Goal: Task Accomplishment & Management: Manage account settings

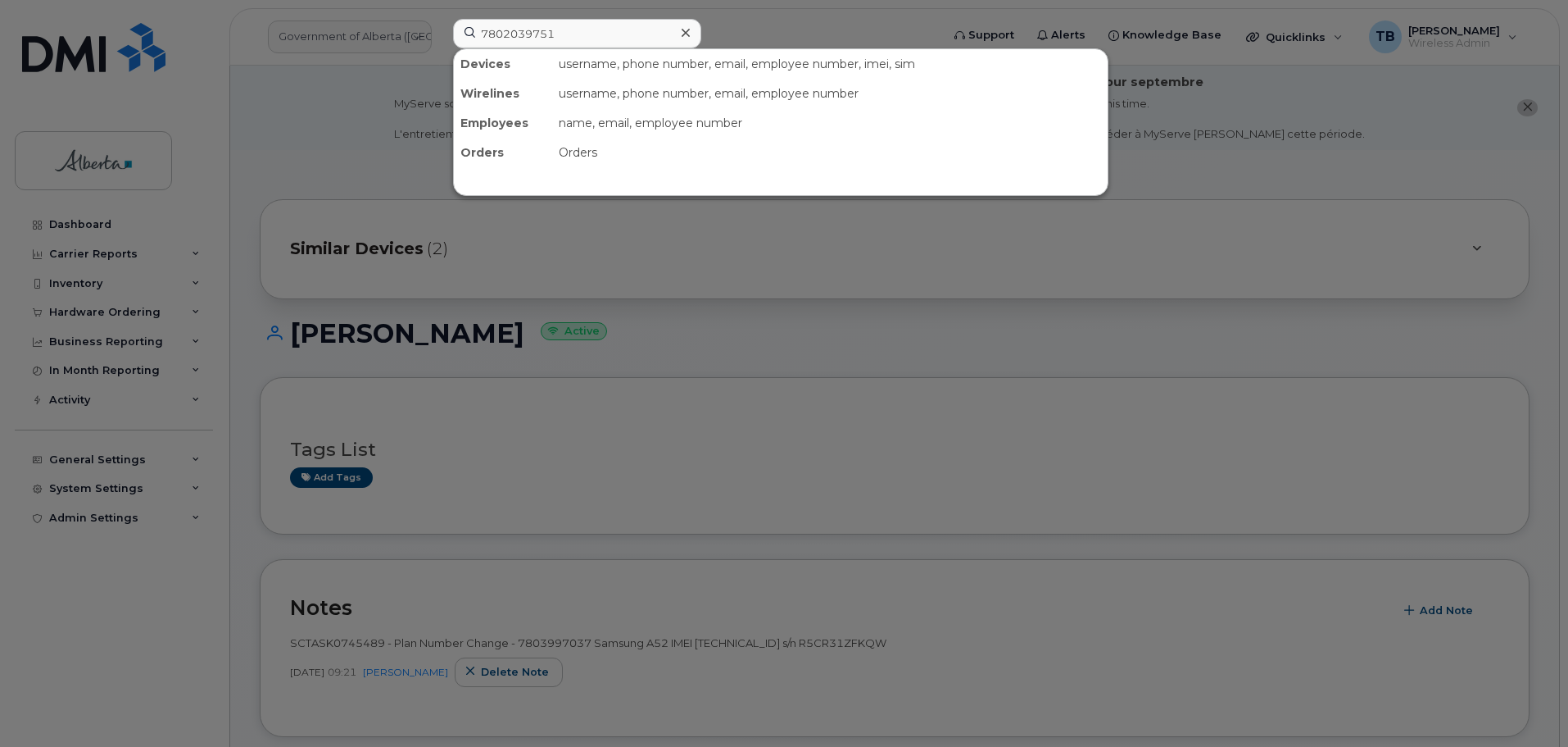
type input "7802039751"
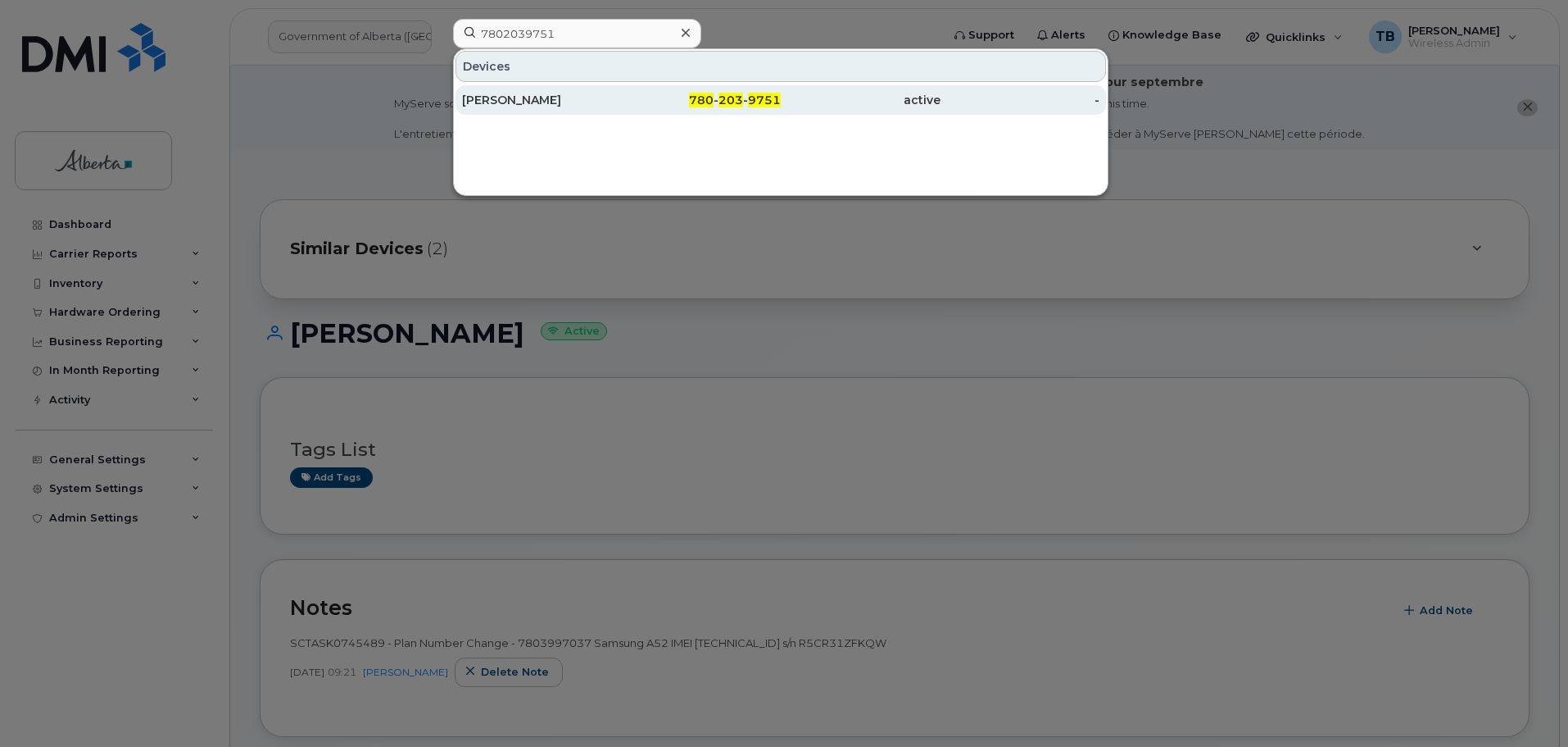
click at [514, 98] on div "[PERSON_NAME]" at bounding box center [542, 100] width 160 height 16
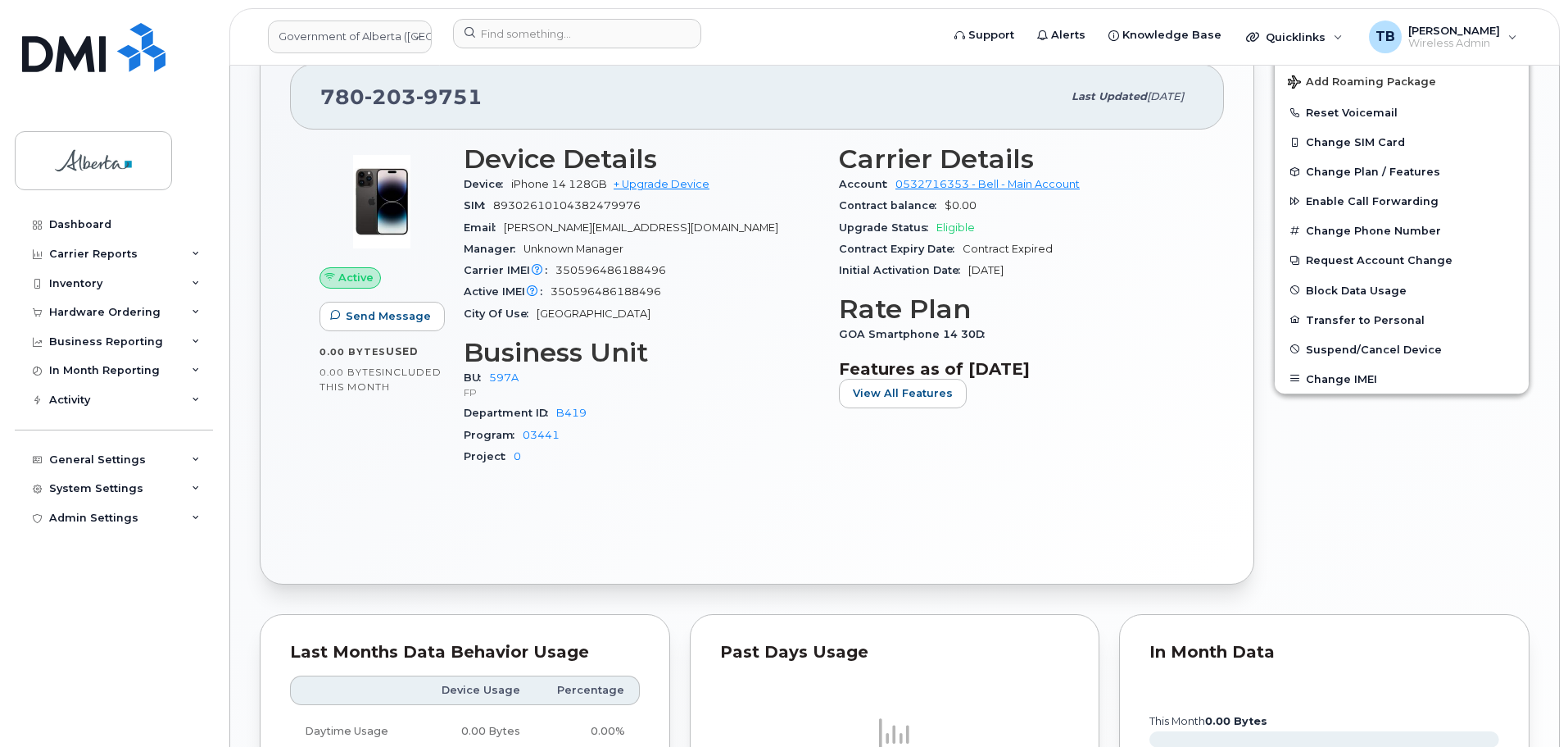
scroll to position [656, 0]
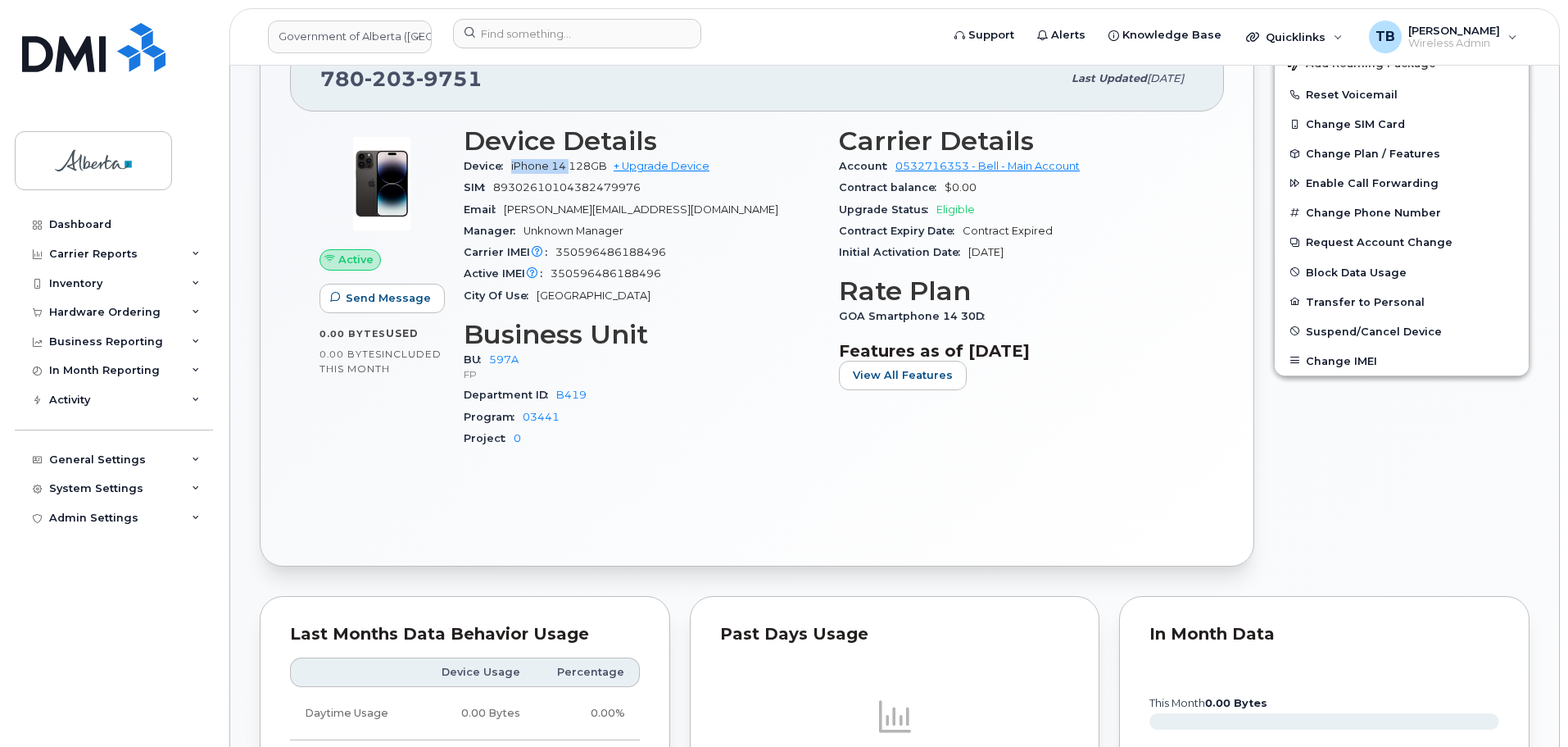
drag, startPoint x: 508, startPoint y: 161, endPoint x: 571, endPoint y: 160, distance: 63.0
click at [571, 160] on div "Device iPhone 14 128GB + Upgrade Device" at bounding box center [641, 166] width 356 height 21
copy span "iPhone 14"
click at [596, 252] on span "350596486188496" at bounding box center [611, 252] width 111 height 13
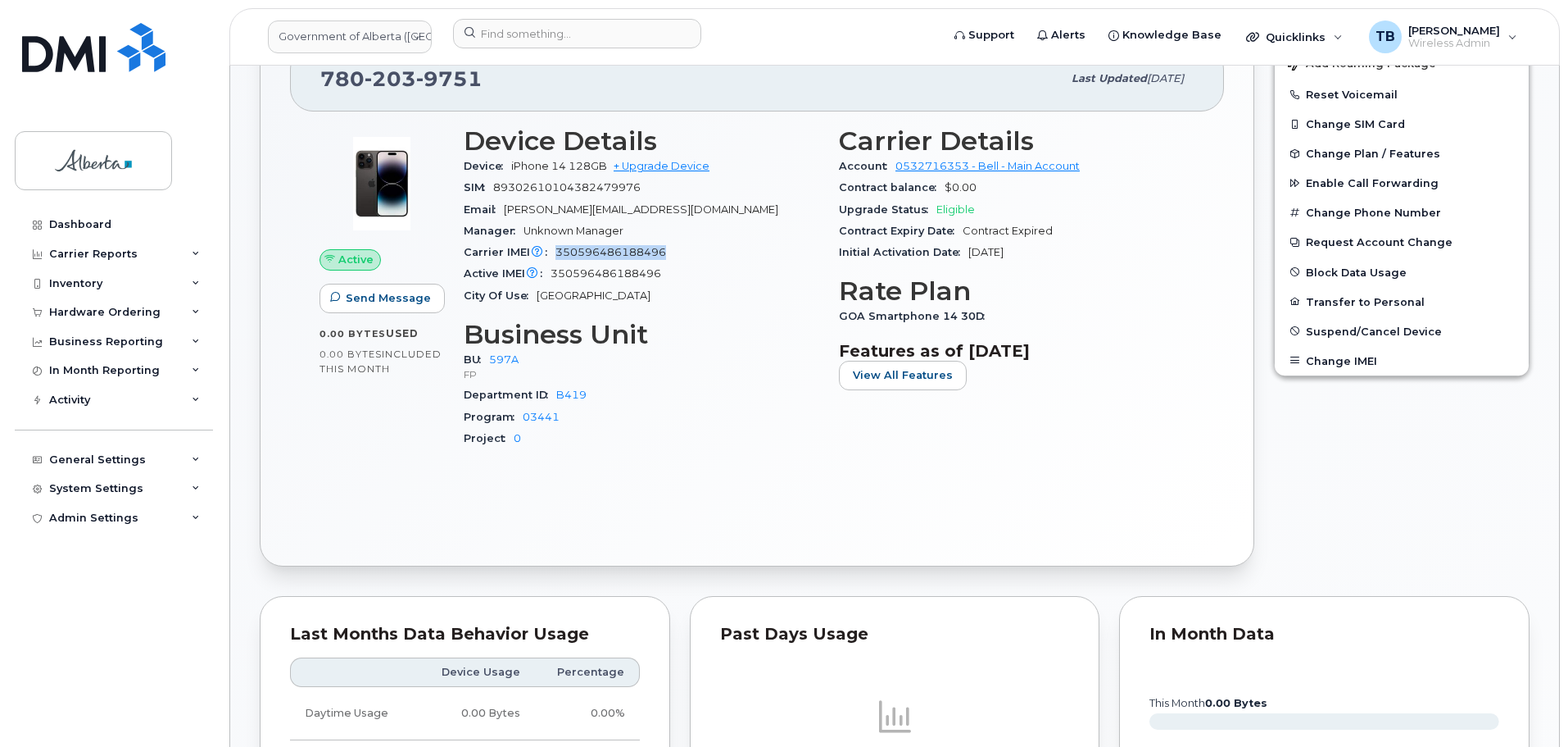
copy span "350596486188496"
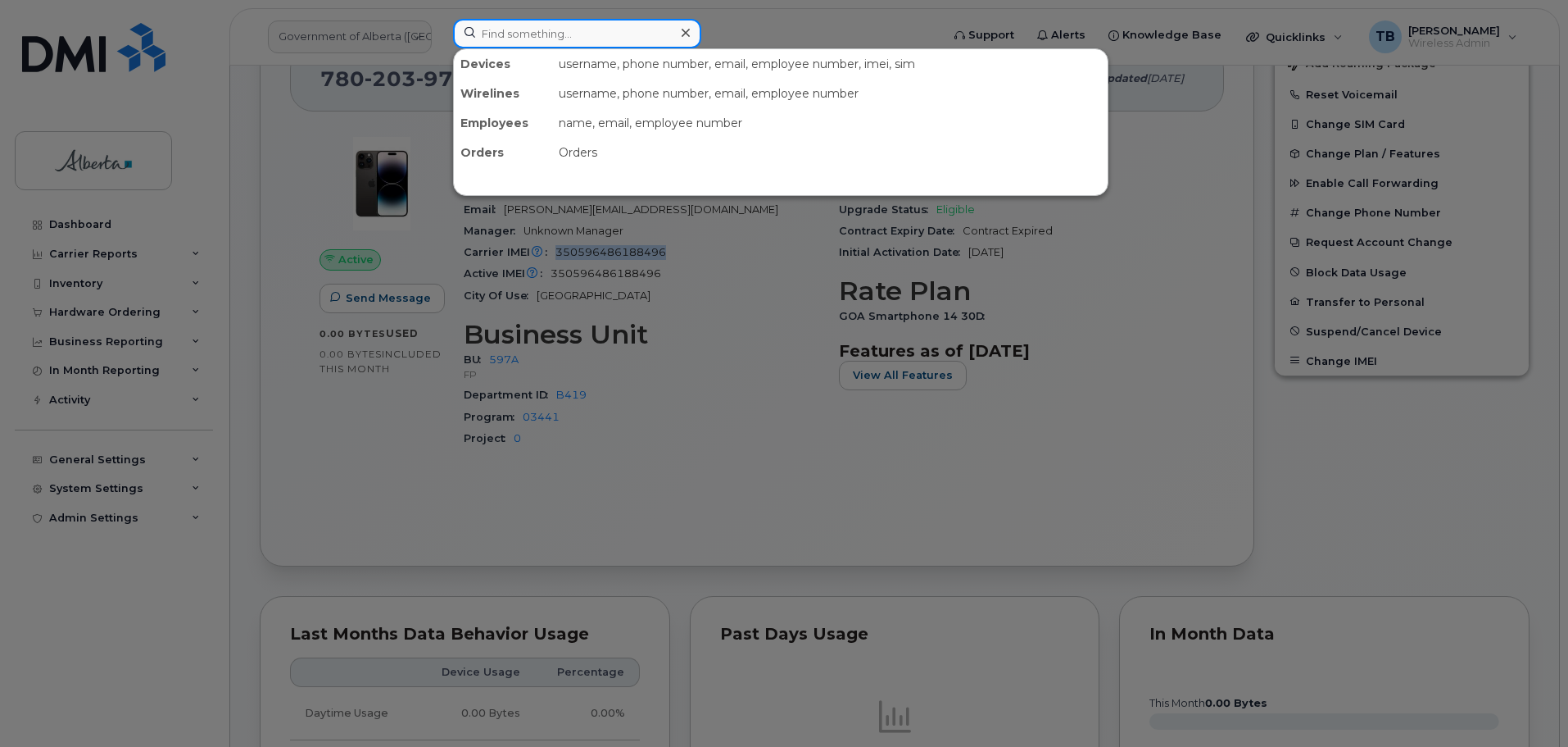
click at [518, 37] on input at bounding box center [577, 34] width 248 height 29
paste input "5874476370"
type input "5874476370"
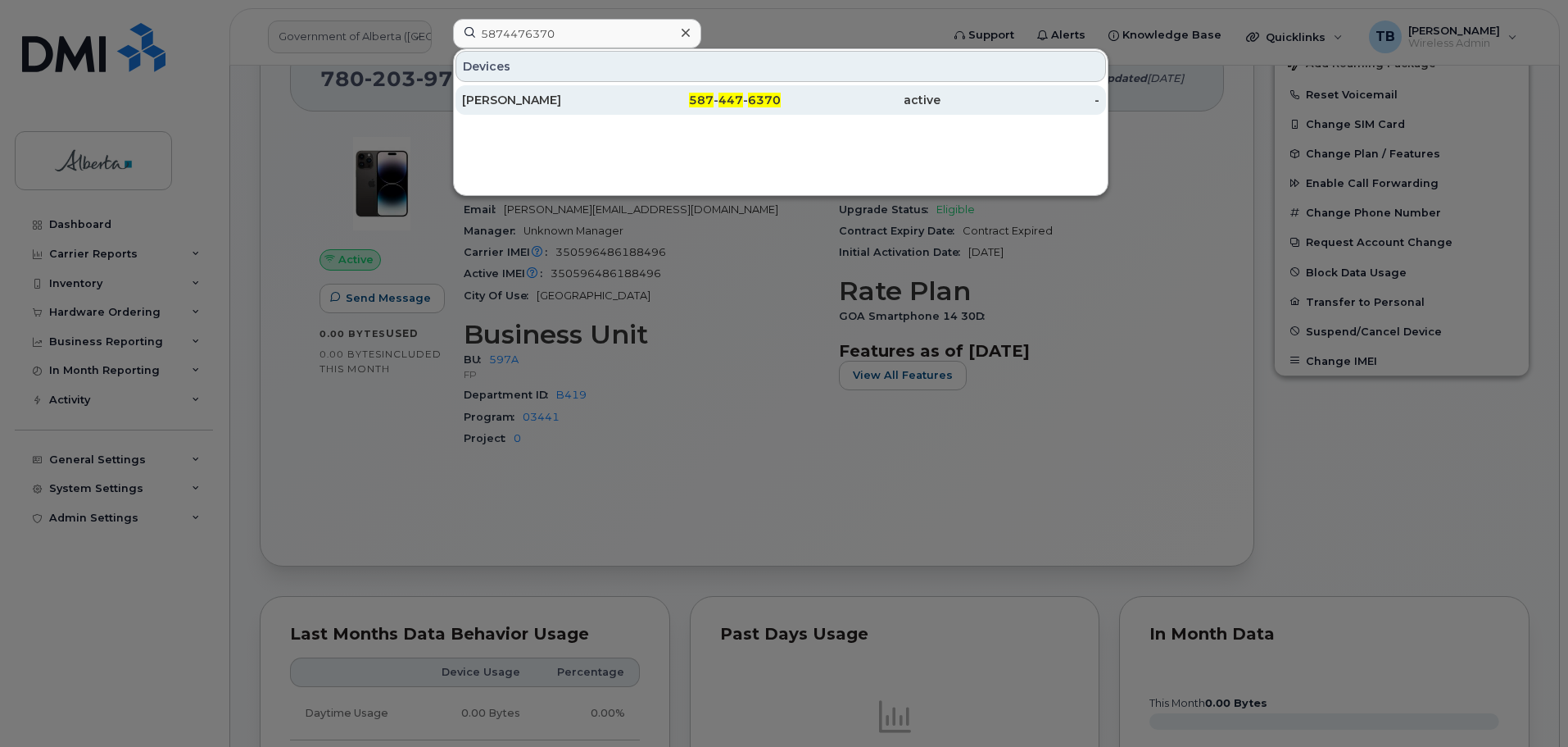
click at [508, 106] on div "Greg Ottway" at bounding box center [542, 100] width 160 height 16
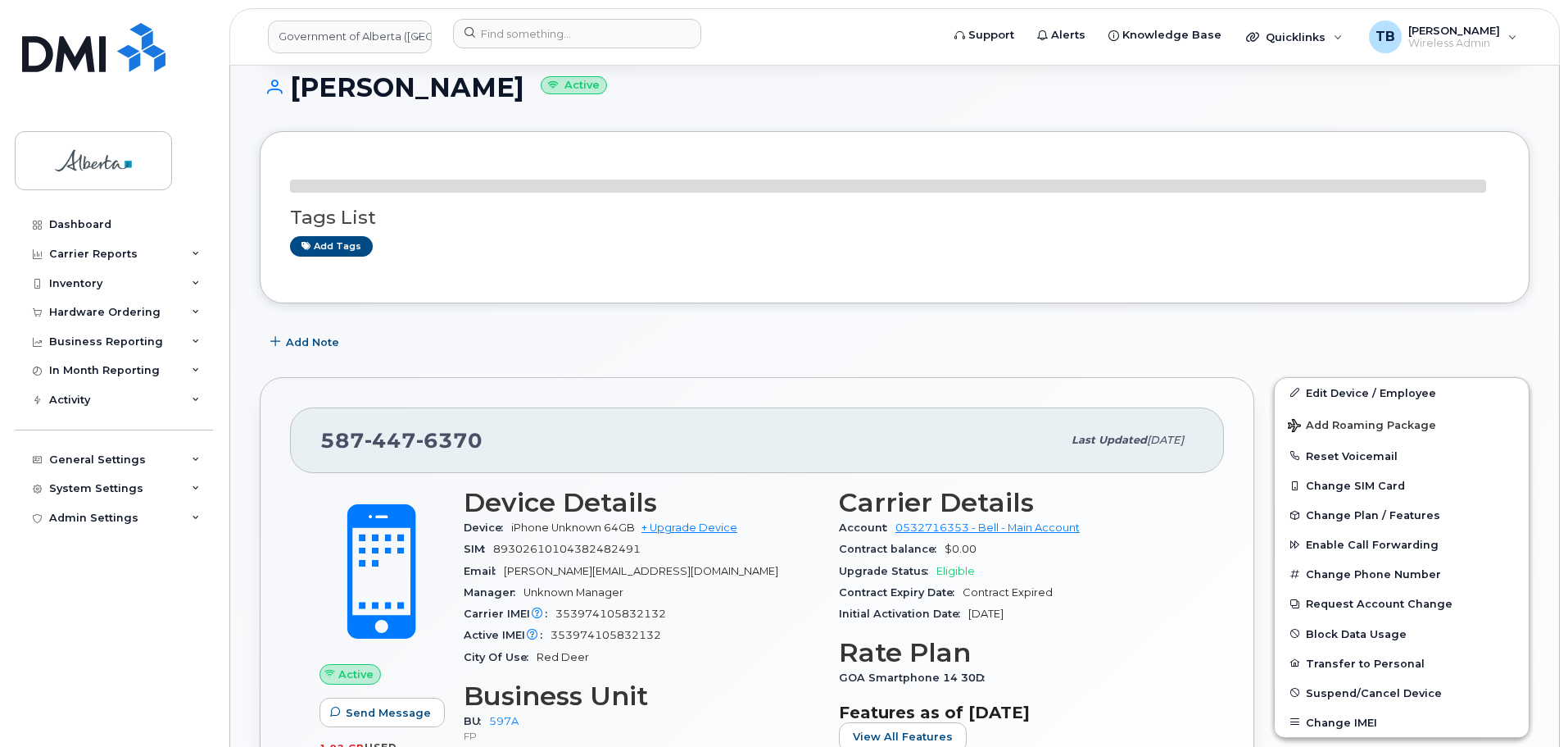
scroll to position [409, 0]
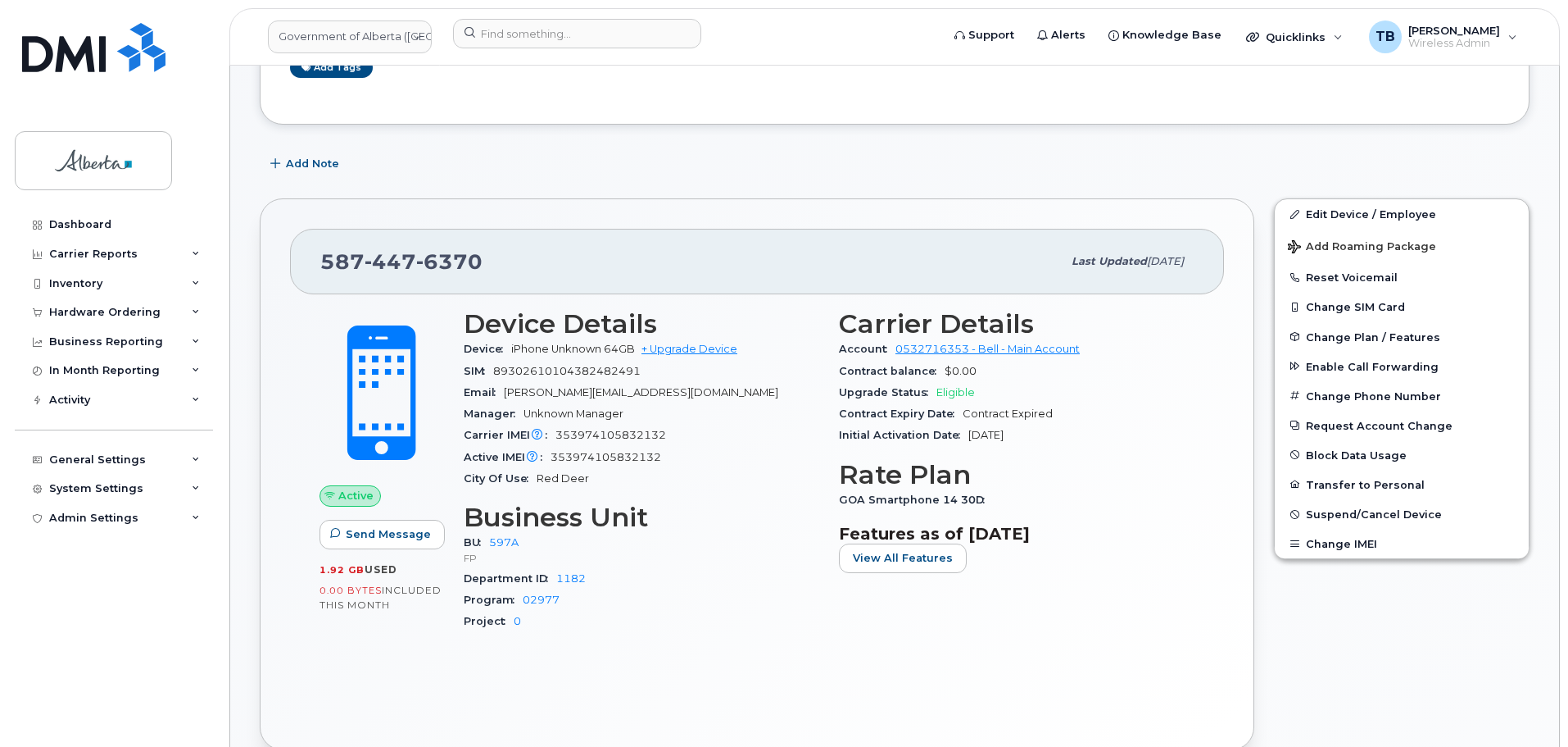
click at [548, 387] on span "greg.ottway@gov.ab.ca" at bounding box center [641, 392] width 275 height 13
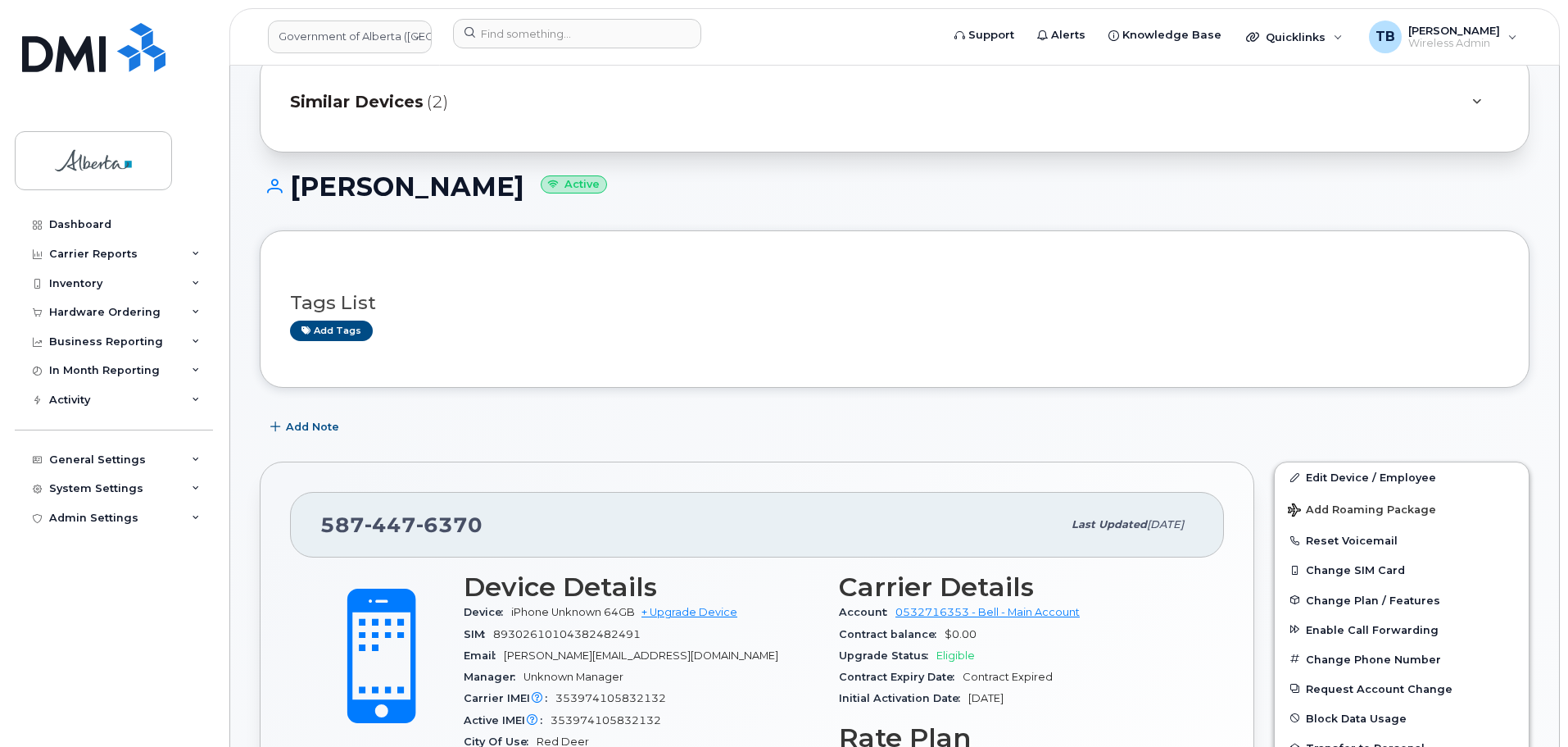
scroll to position [328, 0]
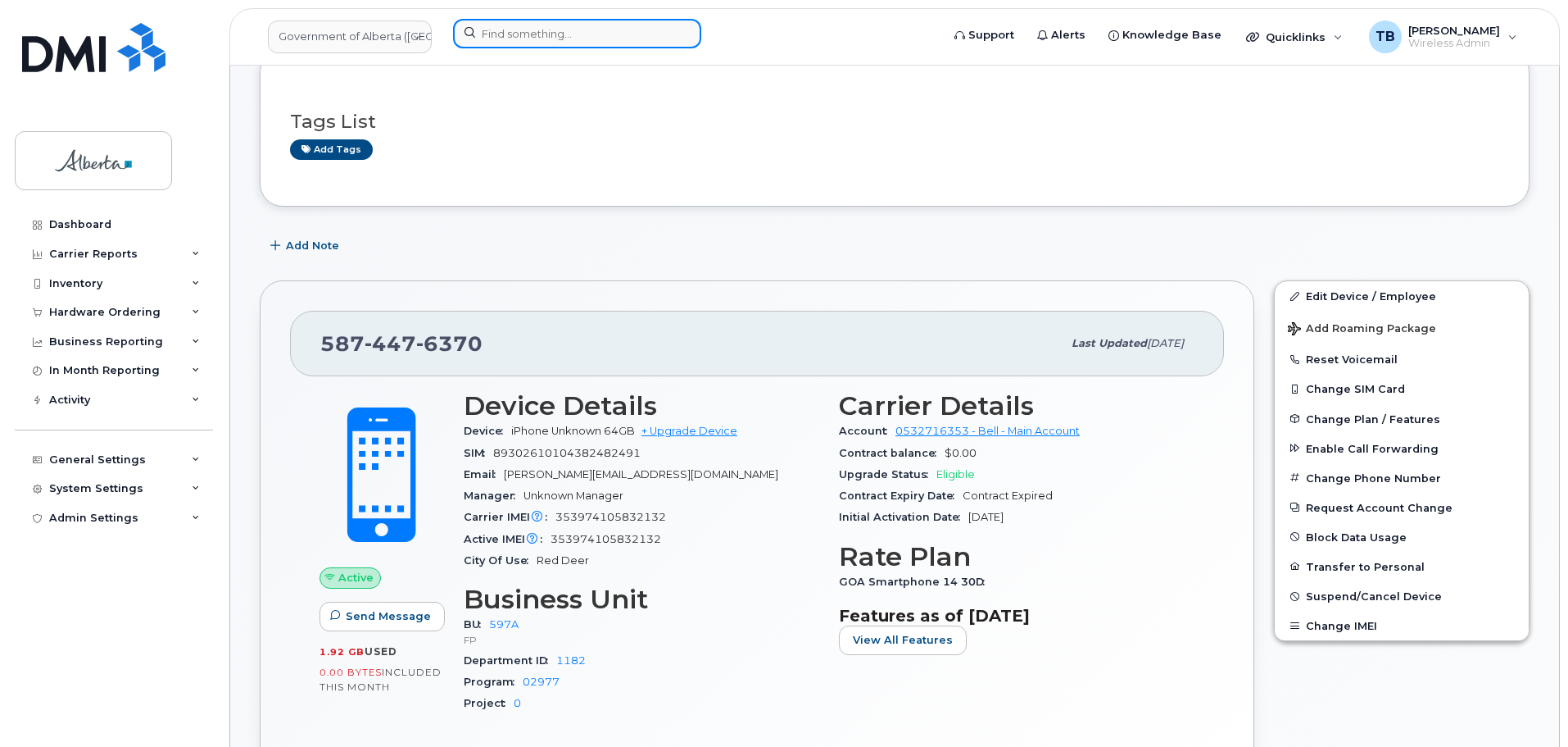
click at [495, 41] on input at bounding box center [577, 34] width 248 height 29
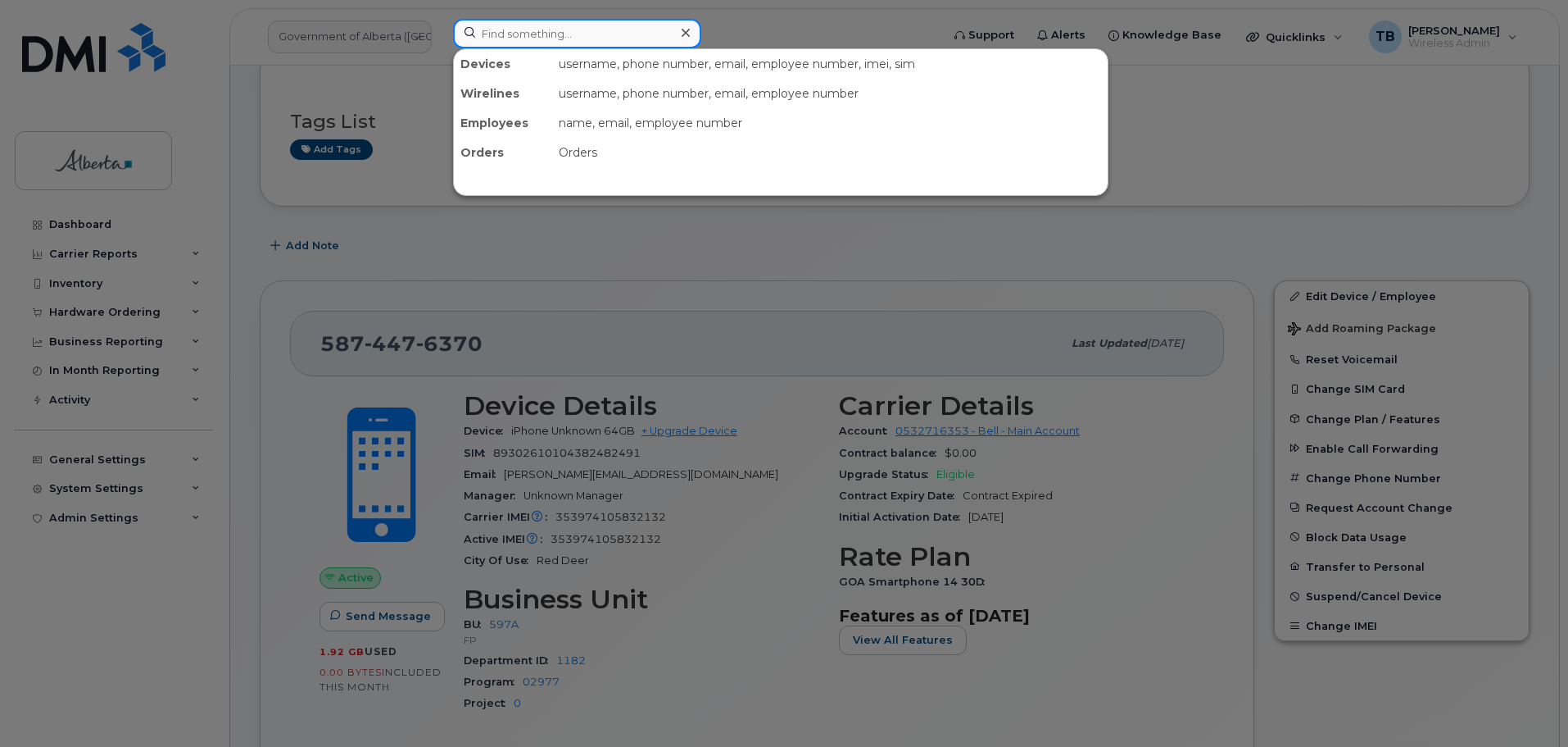
paste input "4035890372"
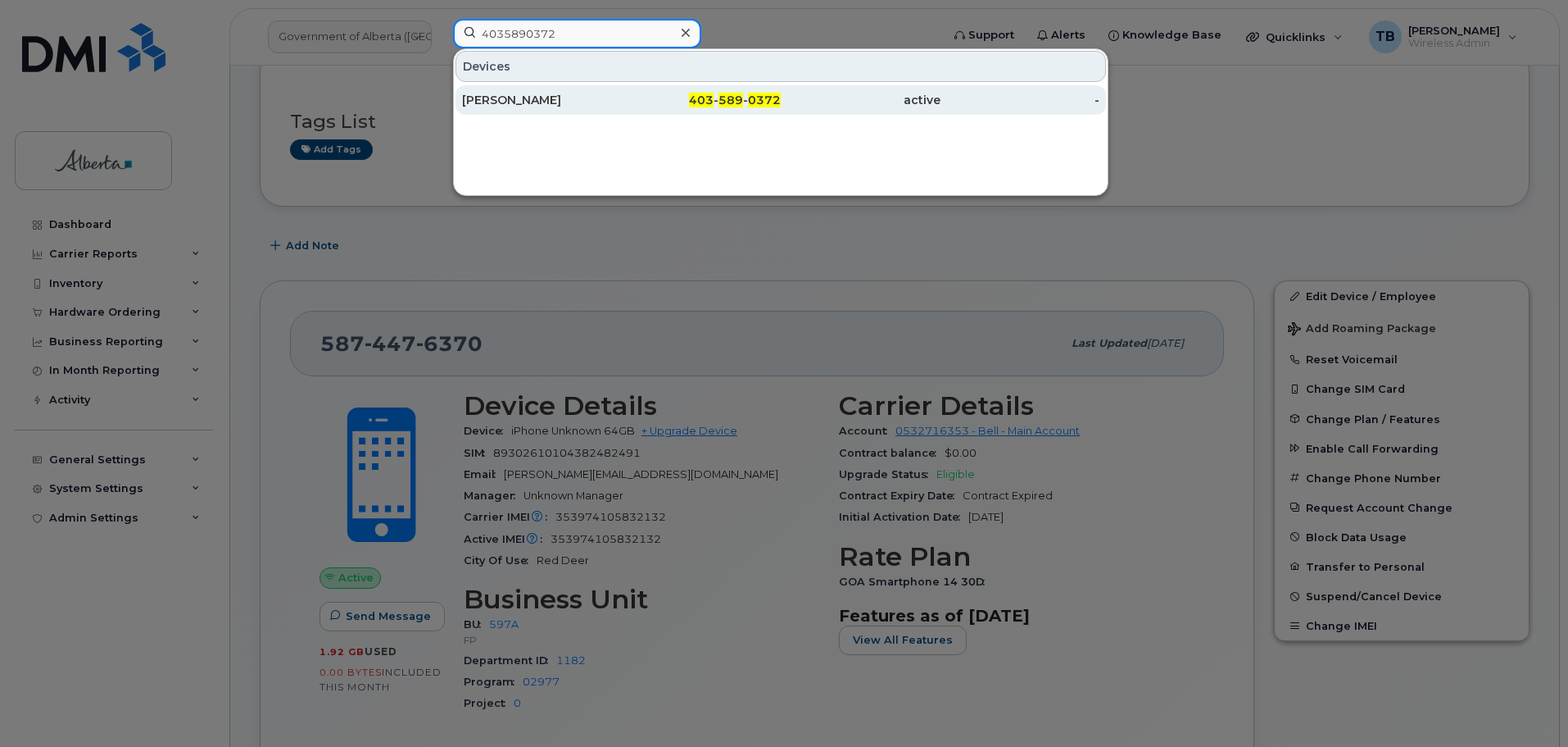
type input "4035890372"
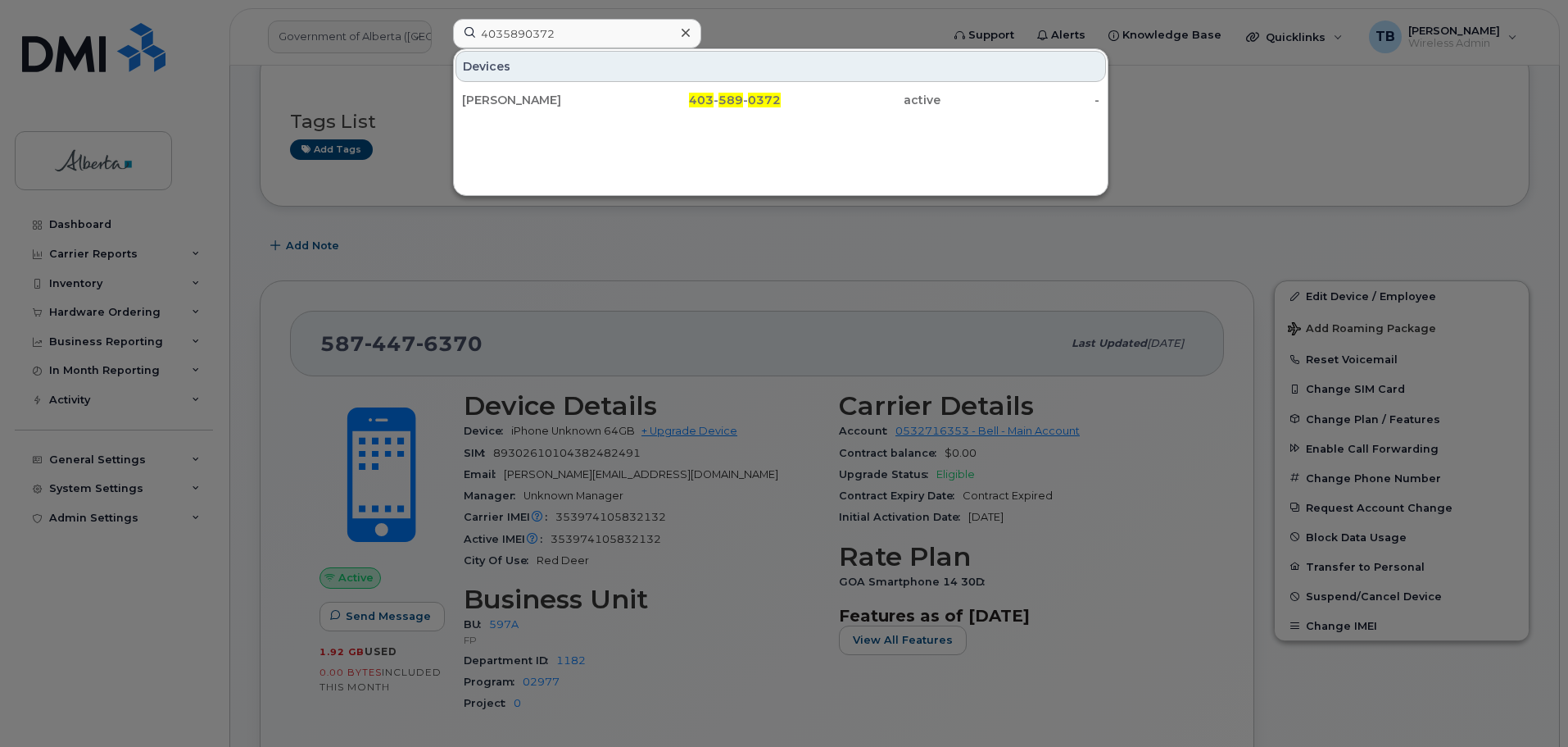
drag, startPoint x: 491, startPoint y: 103, endPoint x: 158, endPoint y: 301, distance: 387.4
click at [491, 103] on div "[PERSON_NAME]" at bounding box center [542, 100] width 160 height 16
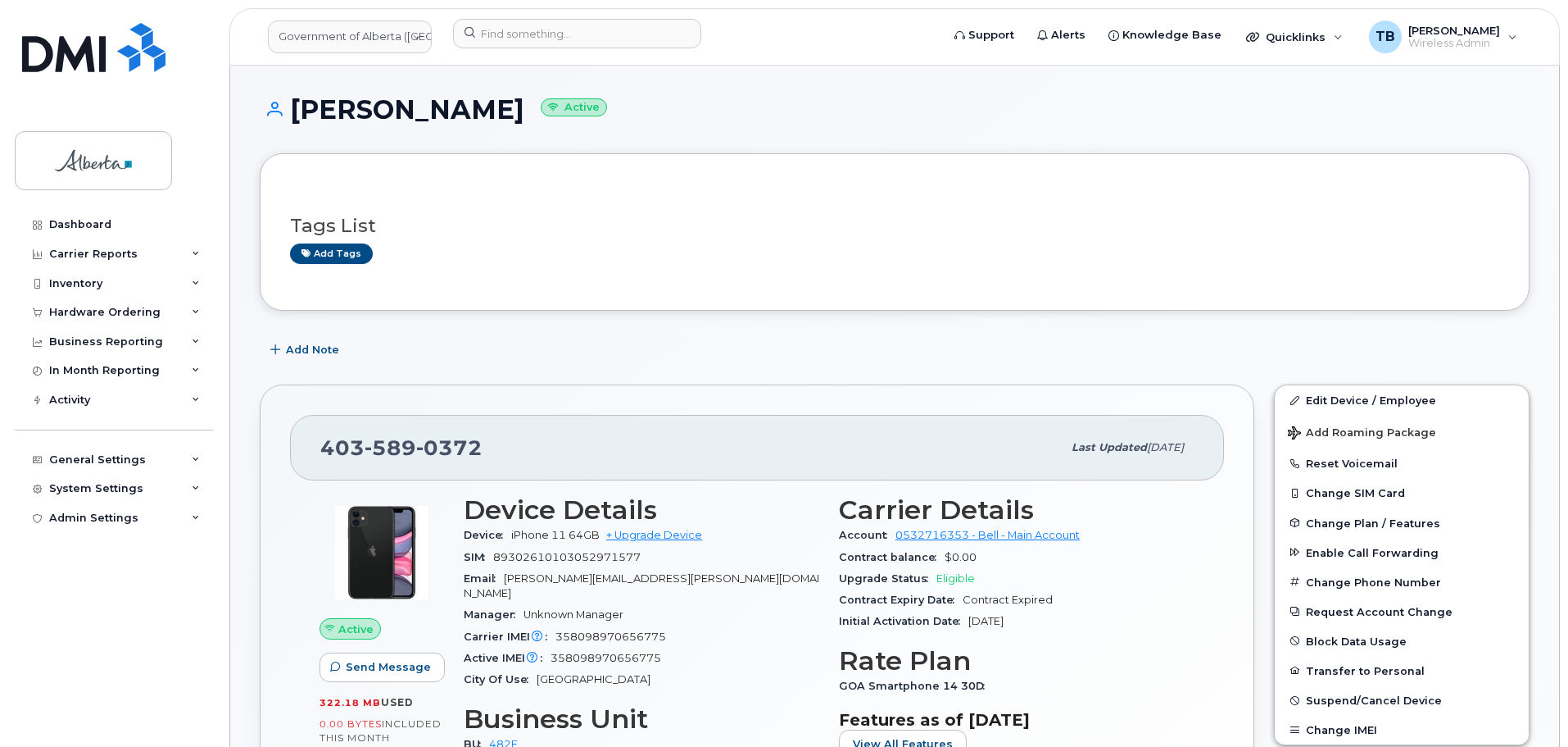
scroll to position [246, 0]
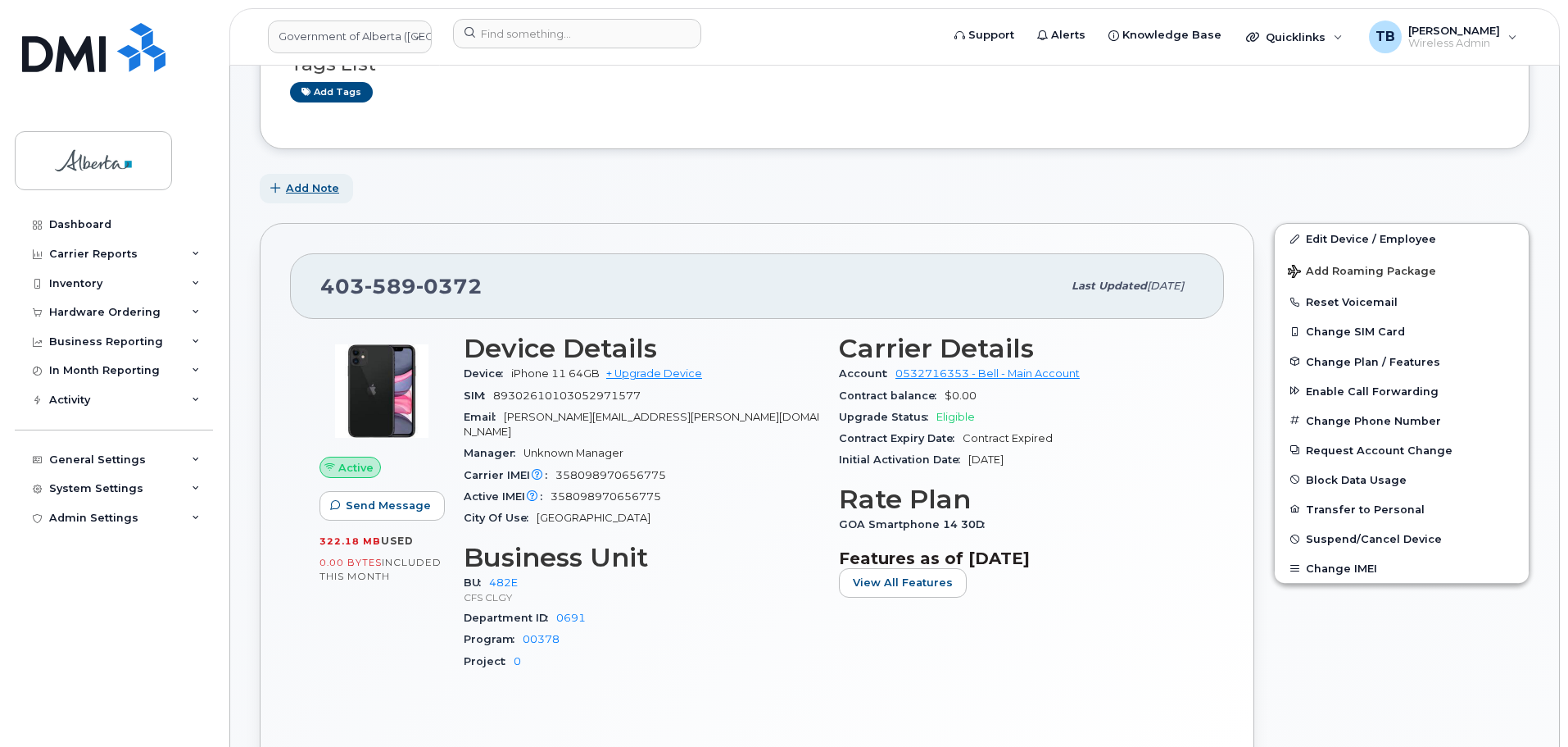
click at [317, 177] on button "Add Note" at bounding box center [307, 188] width 94 height 29
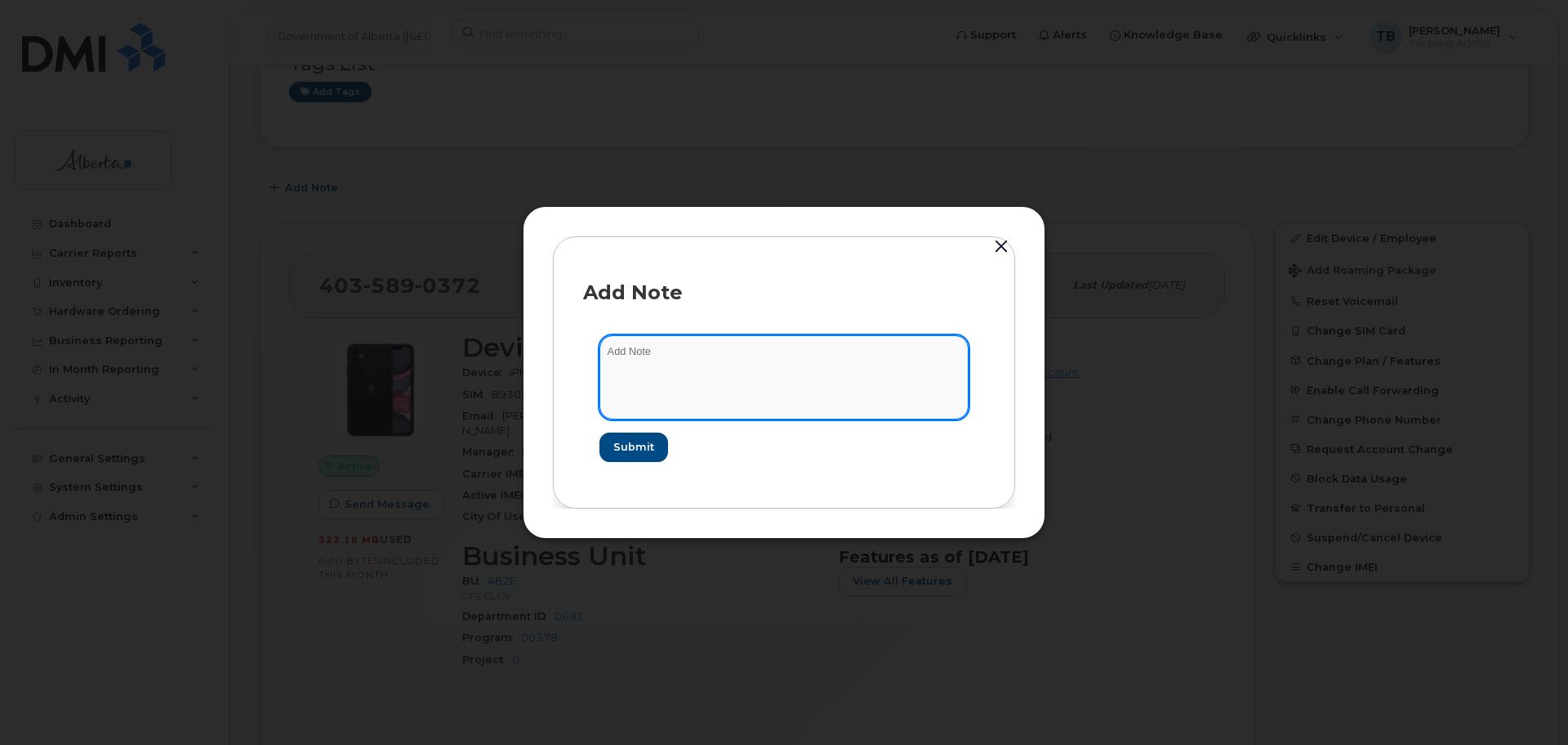
click at [678, 382] on textarea at bounding box center [784, 377] width 369 height 83
paste textarea "SCTASK0843475"
paste textarea "Plan Financial Codes - 4035890372 iPhone 11 IMEI 358098970656775 s/n FFWGJDRBN7…"
type textarea "SCTASK0843475 Plan Financial Codes - 4035890372 iPhone 11 IMEI 358098970656775 …"
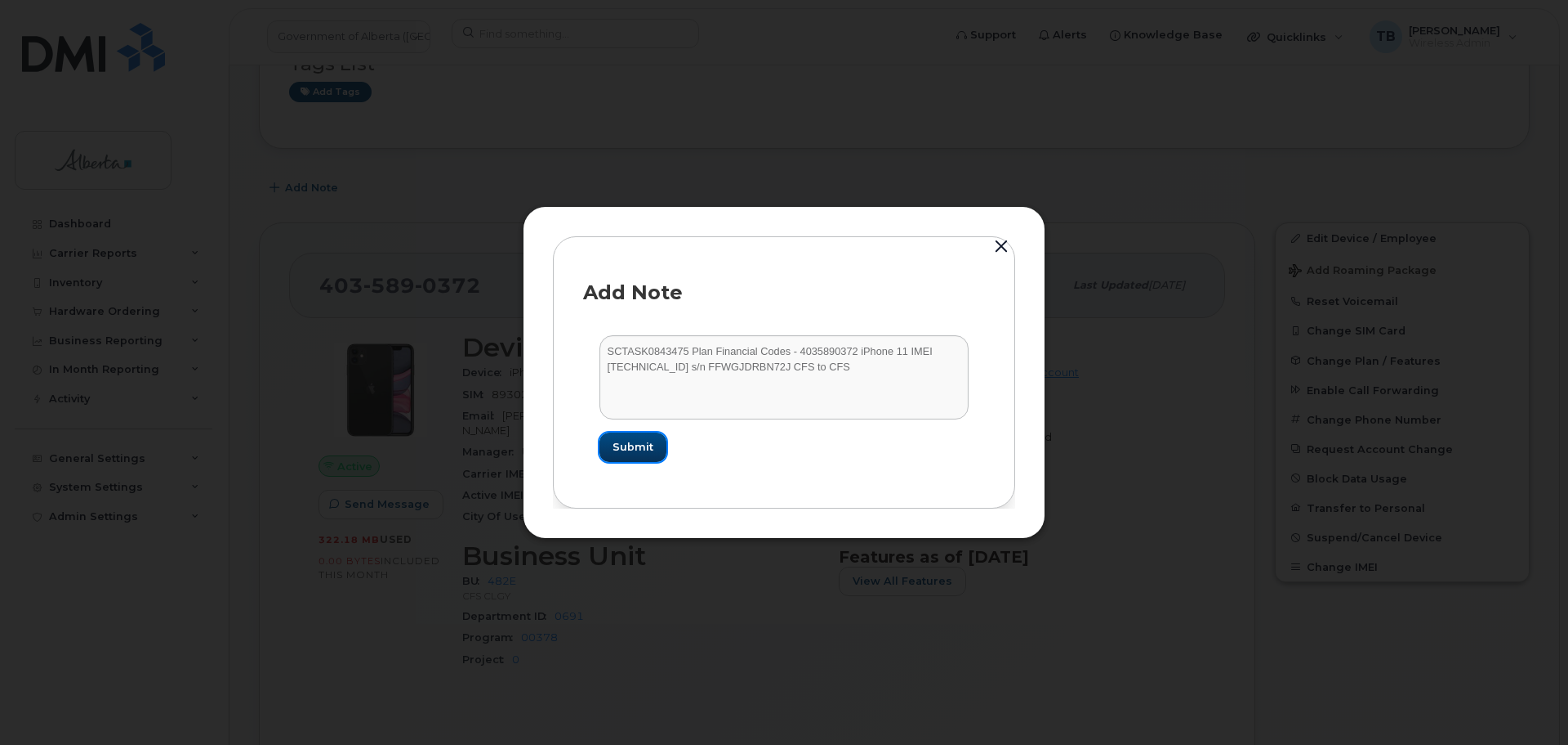
click at [654, 439] on button "Submit" at bounding box center [633, 446] width 67 height 29
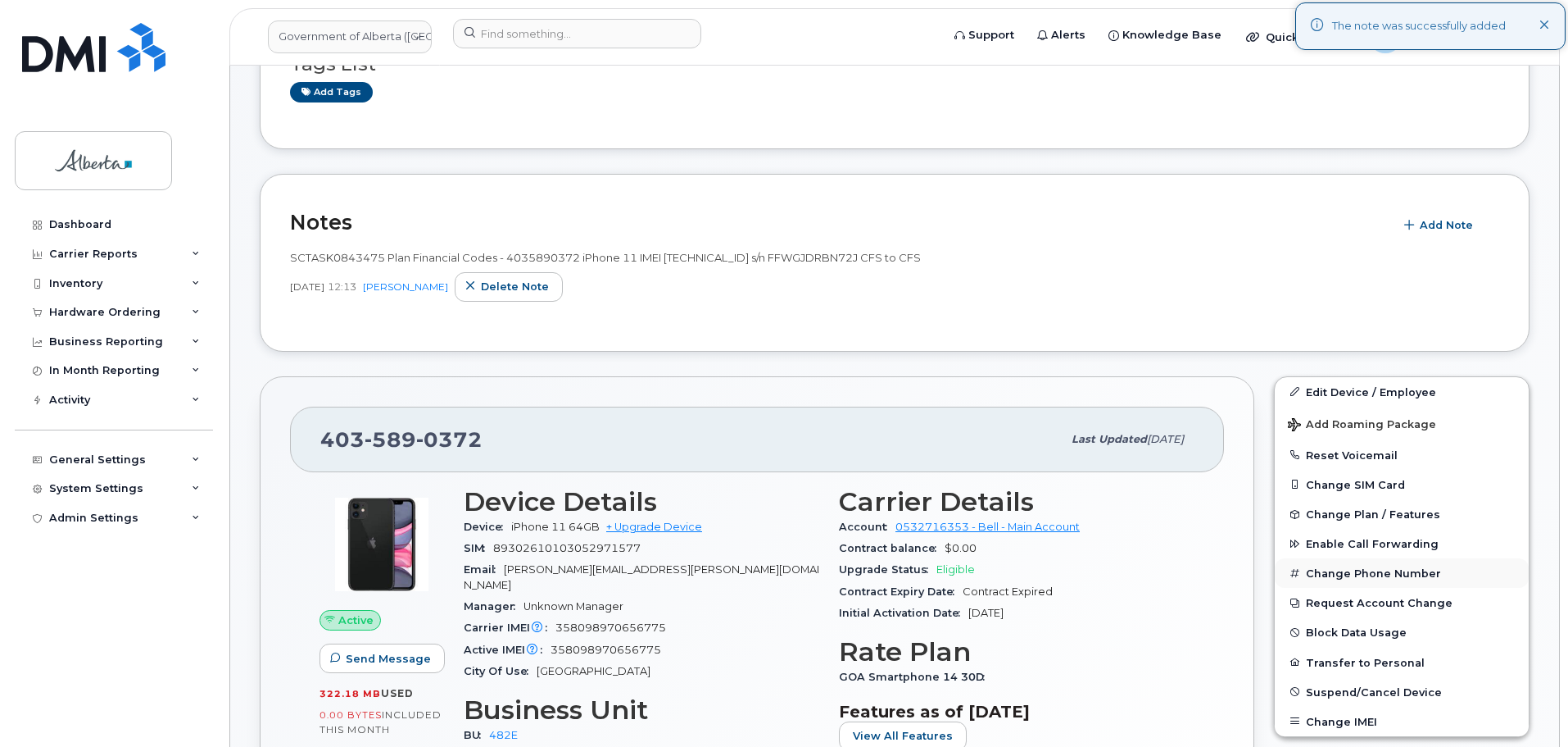
scroll to position [491, 0]
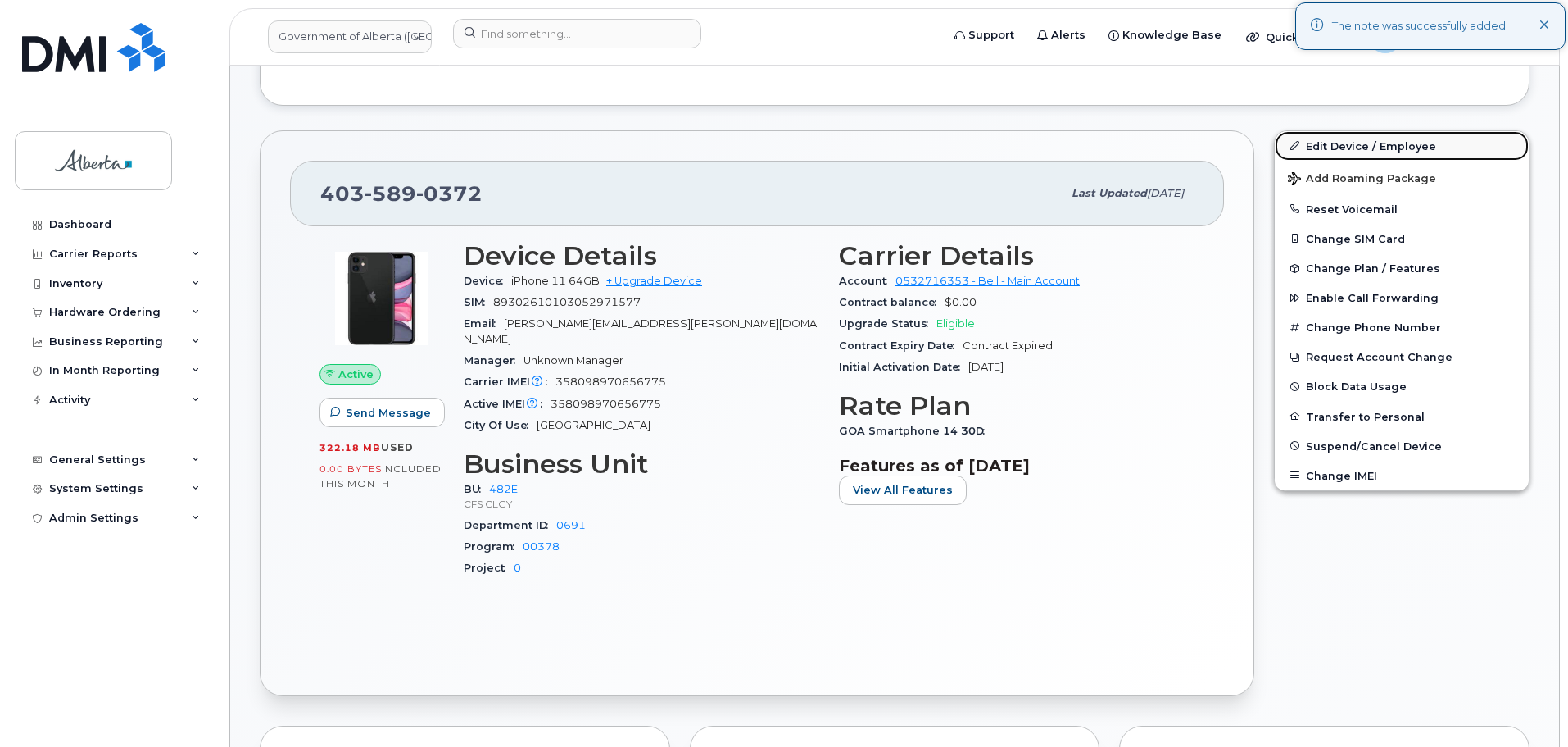
click at [1311, 145] on link "Edit Device / Employee" at bounding box center [1401, 146] width 254 height 29
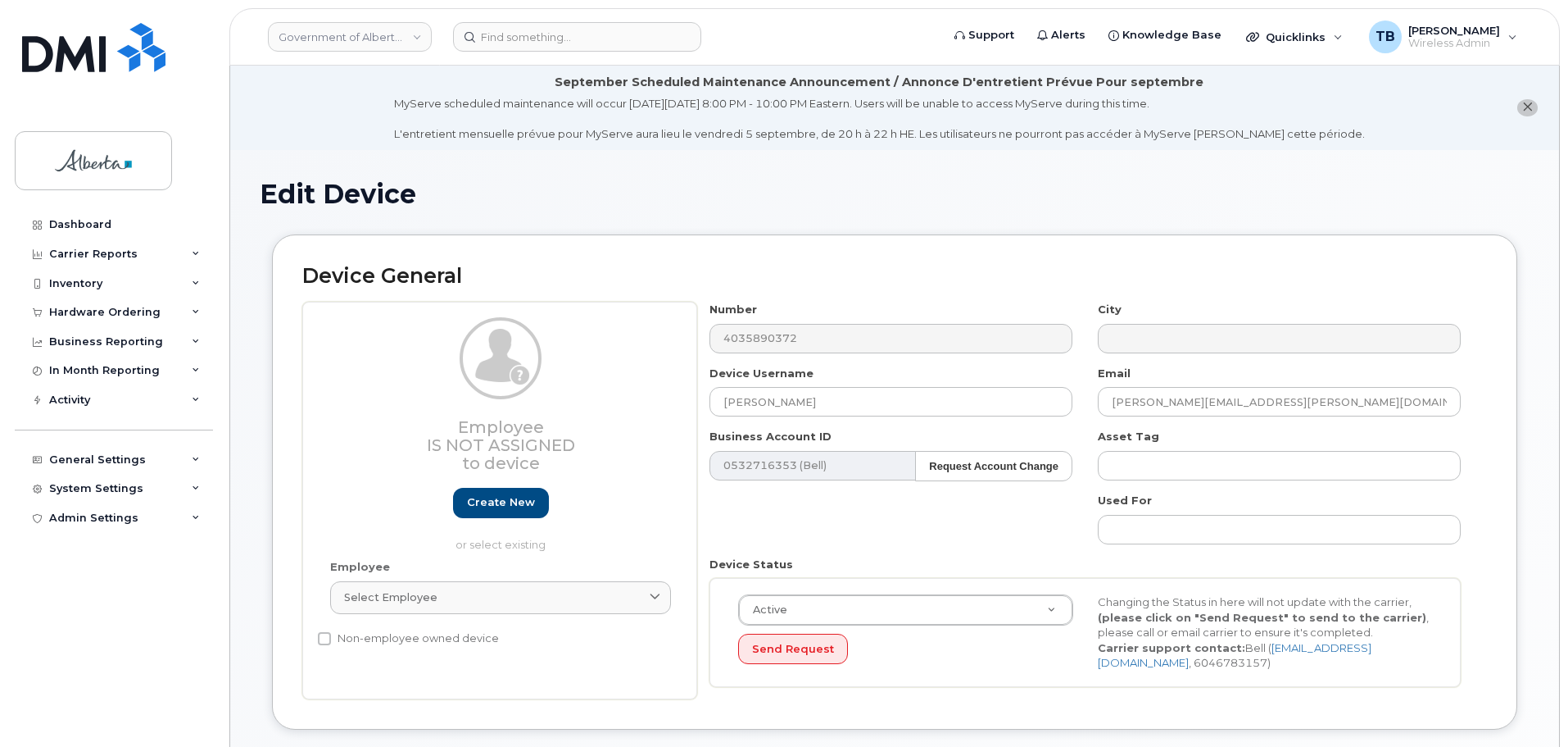
select select "4124490"
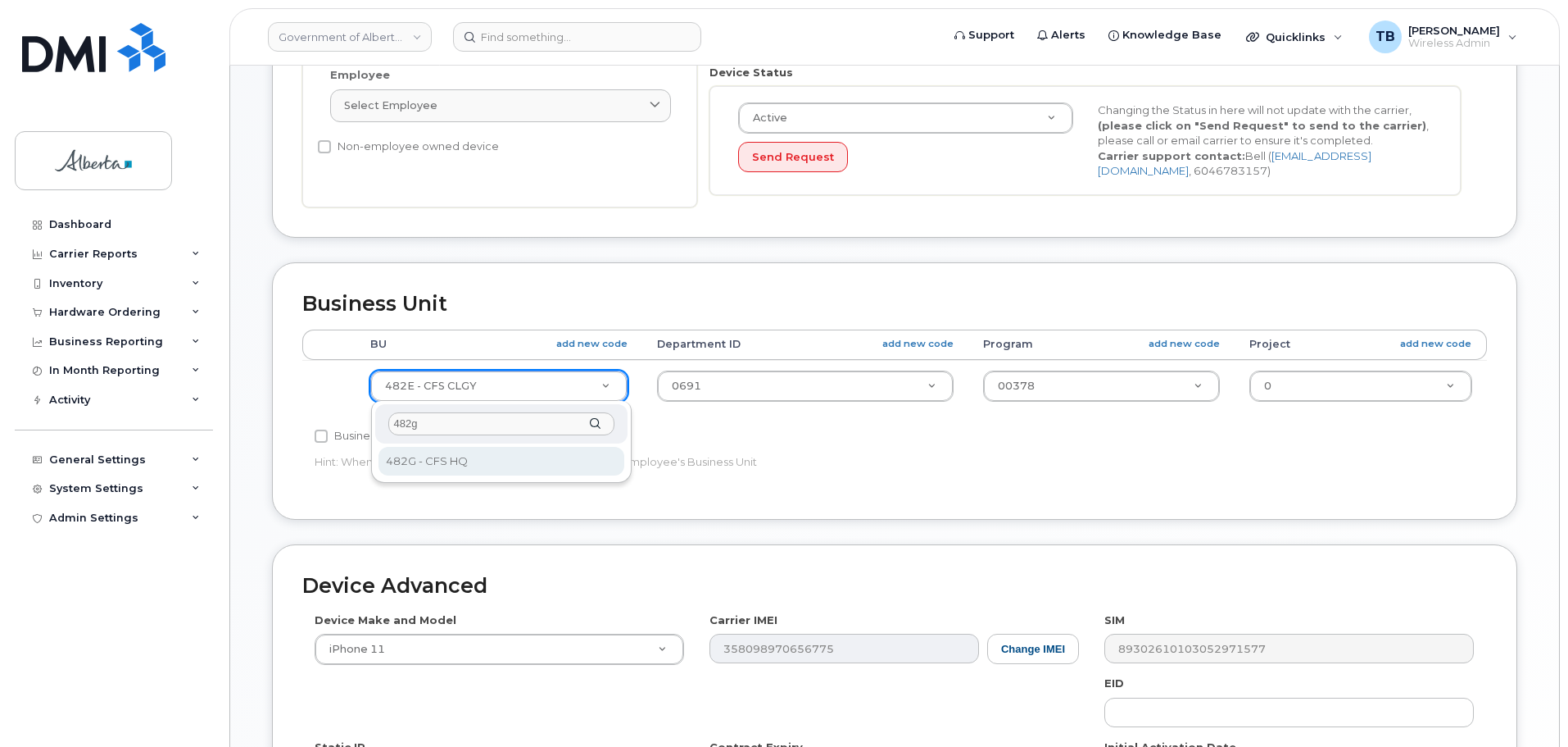
type input "482g"
select select "4120337"
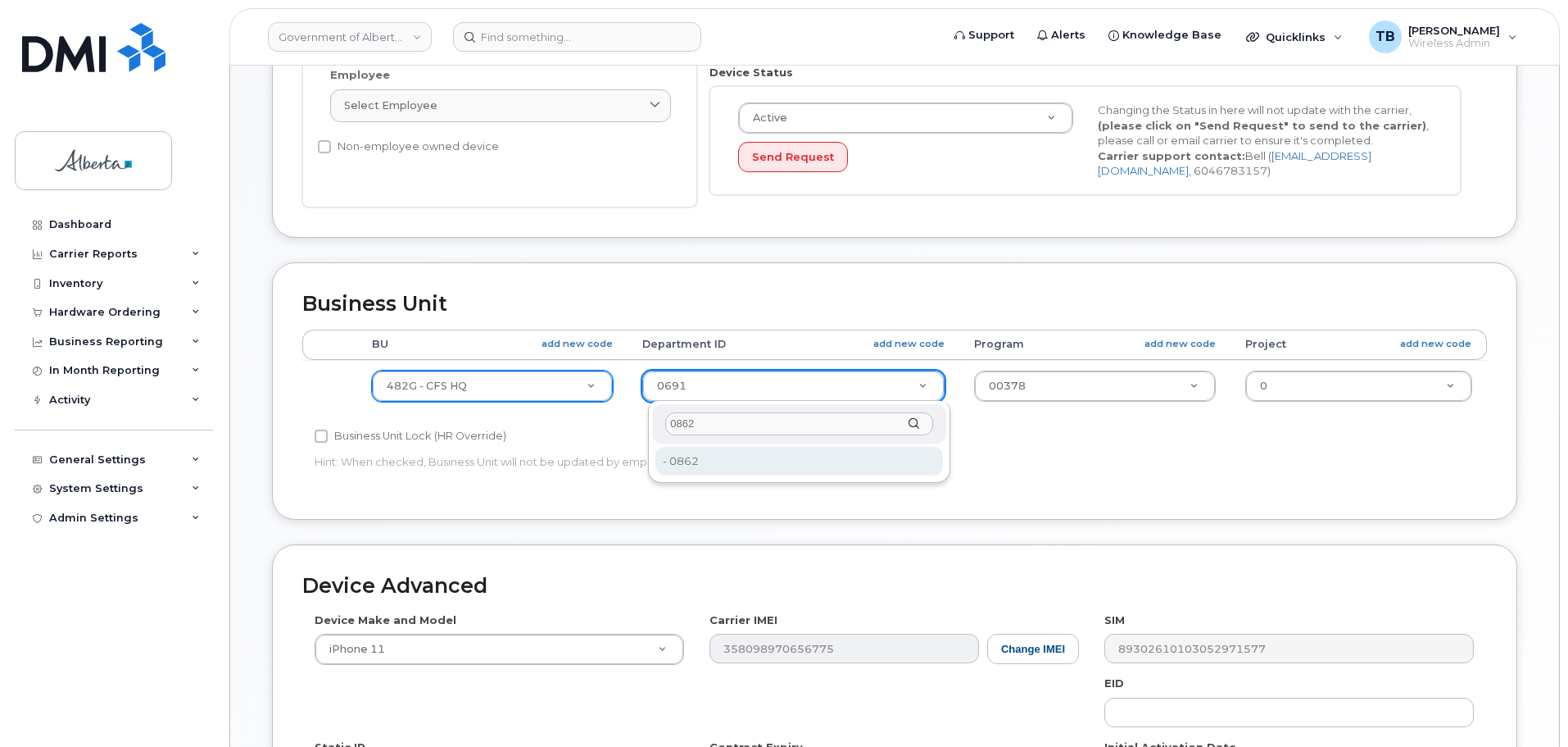
type input "0862"
drag, startPoint x: 709, startPoint y: 462, endPoint x: 1034, endPoint y: 408, distance: 329.5
type input "4124515"
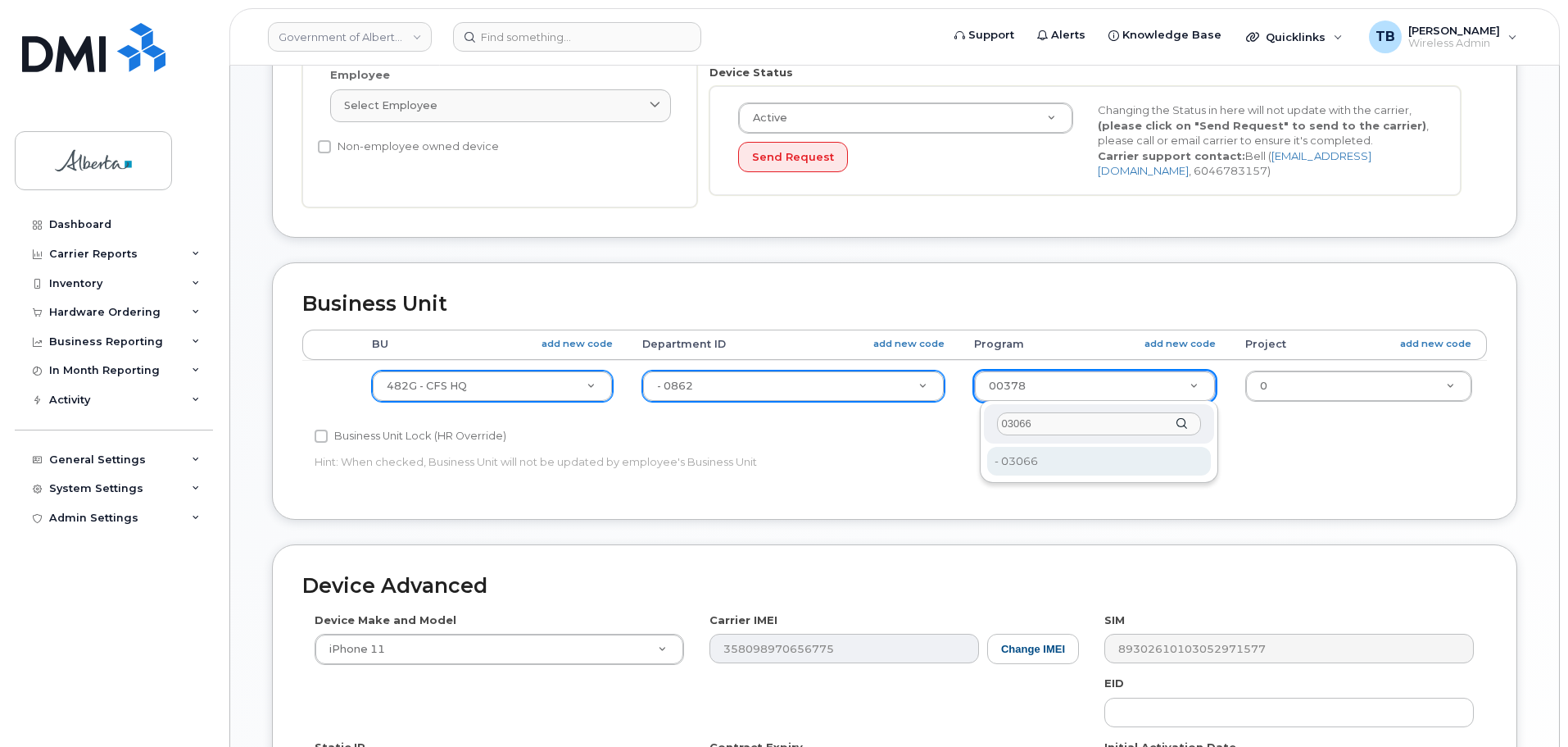
type input "03066"
type input "4124529"
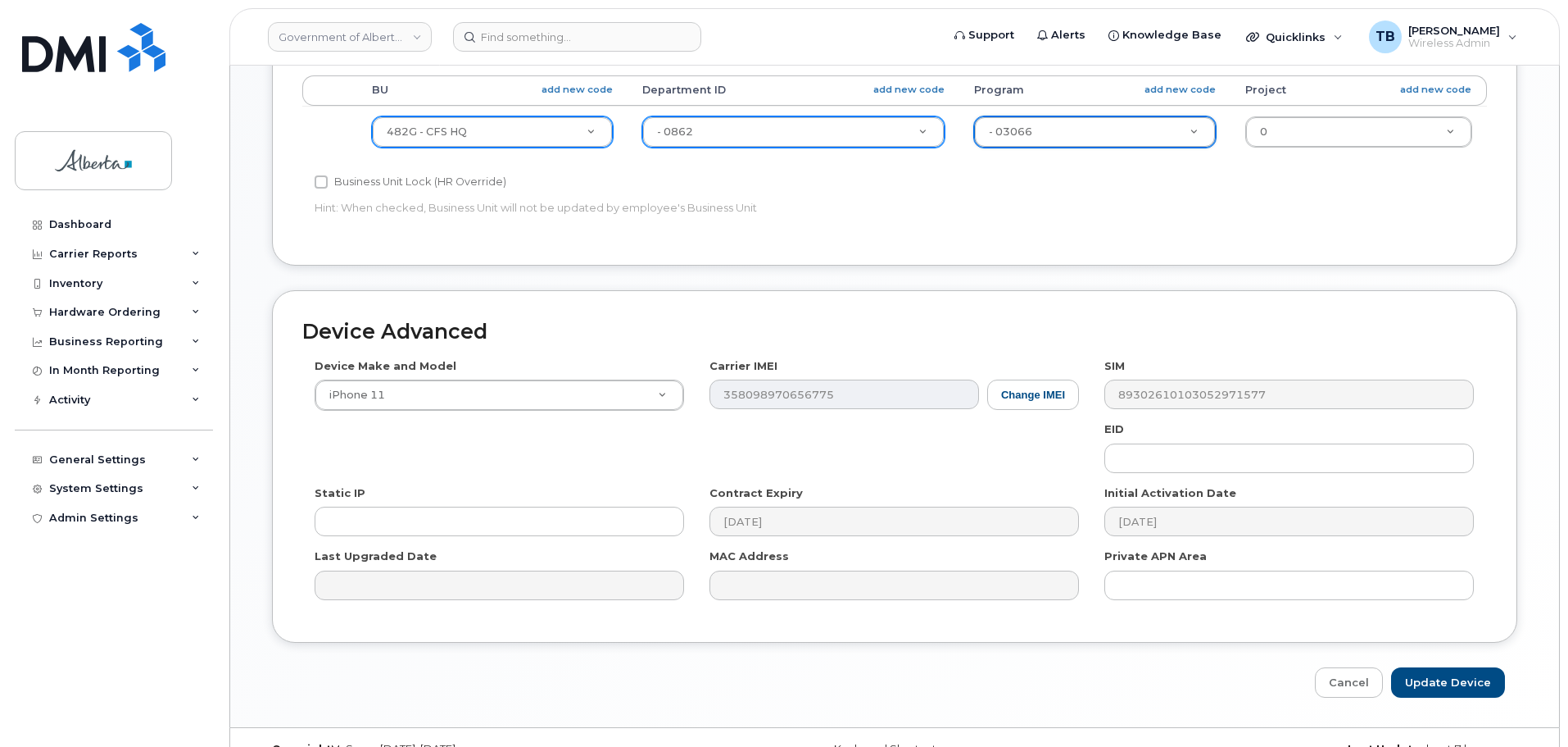
scroll to position [779, 0]
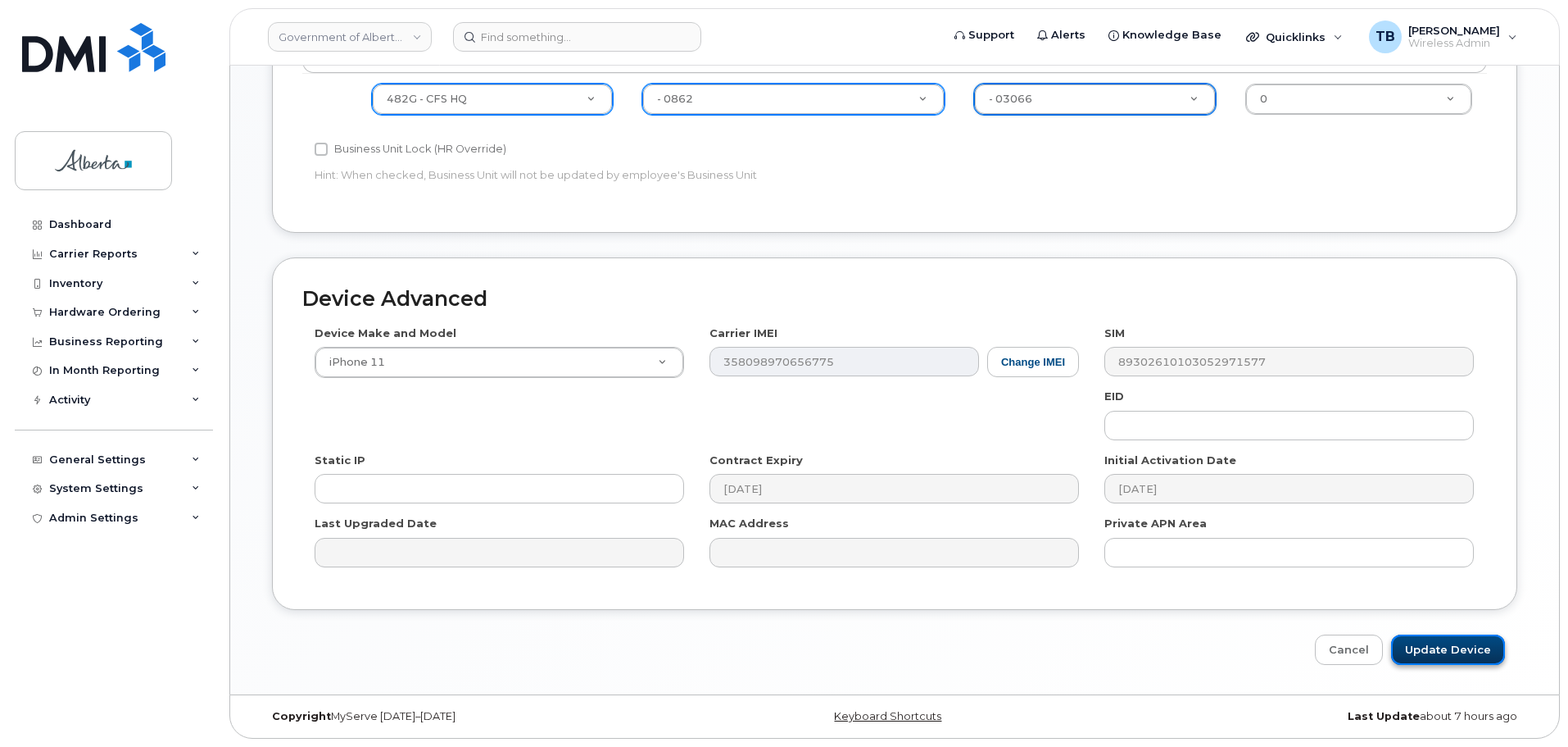
click at [1428, 652] on input "Update Device" at bounding box center [1447, 649] width 114 height 30
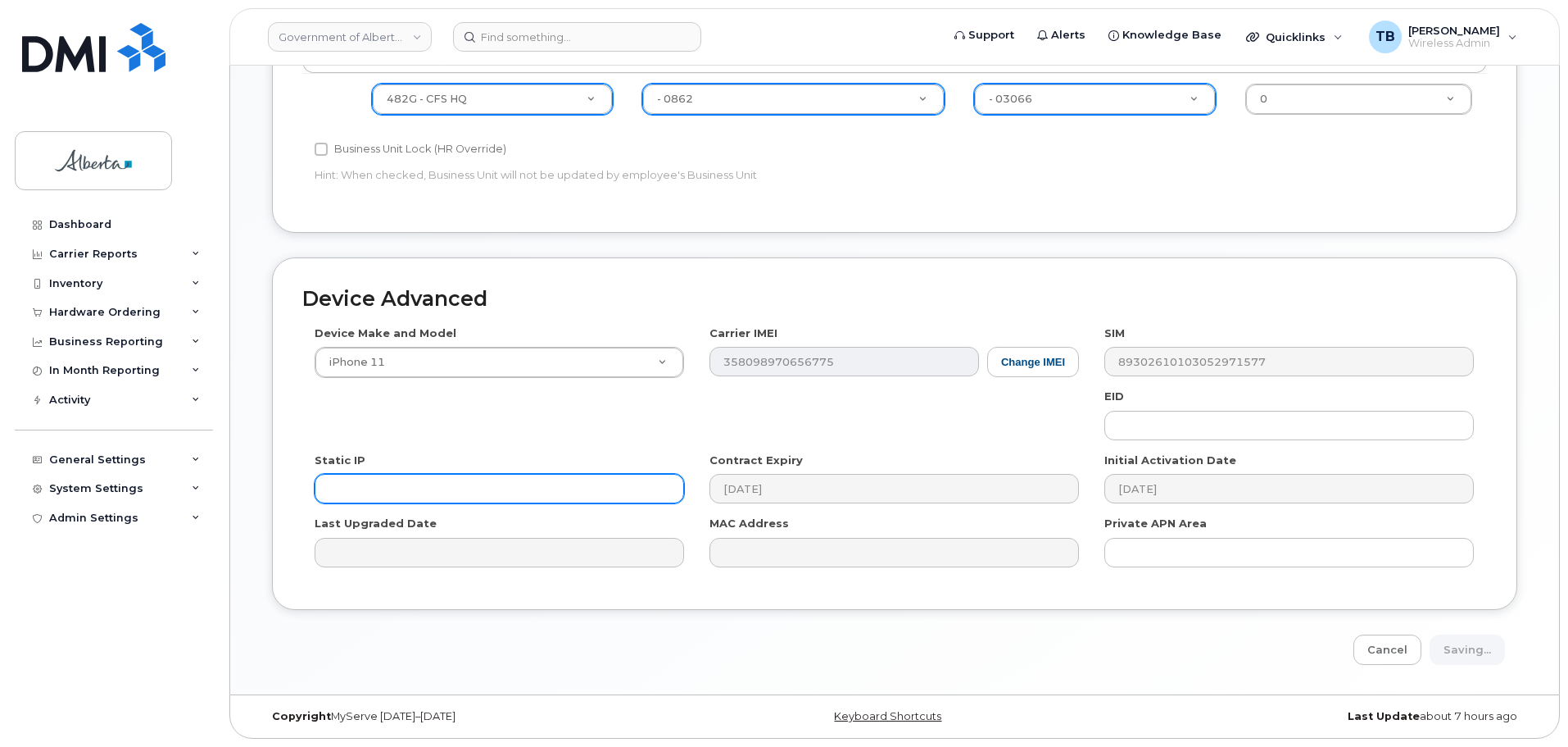
type input "Saving..."
